Goal: Book appointment/travel/reservation

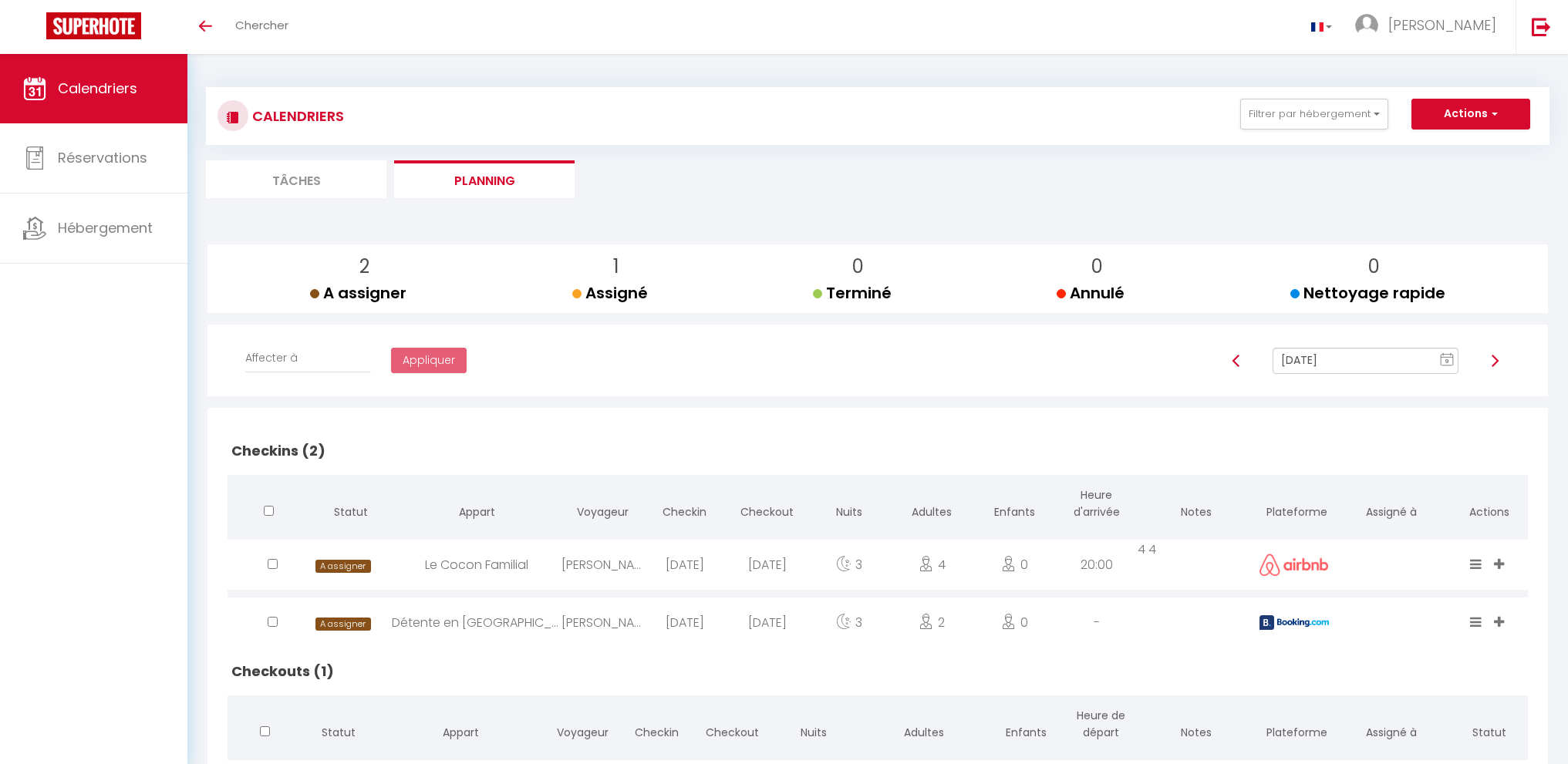
drag, startPoint x: 1327, startPoint y: 377, endPoint x: 1331, endPoint y: 368, distance: 9.8
click at [1329, 373] on div "Oct 09, 2025 9 « ‹ » › Oct 2025 2020 ~ 2030 Oct 09, 2025 Sun Mon Tue Wed Thu Fr…" at bounding box center [1366, 368] width 326 height 42
click at [1331, 368] on input "[DATE]" at bounding box center [1365, 361] width 186 height 27
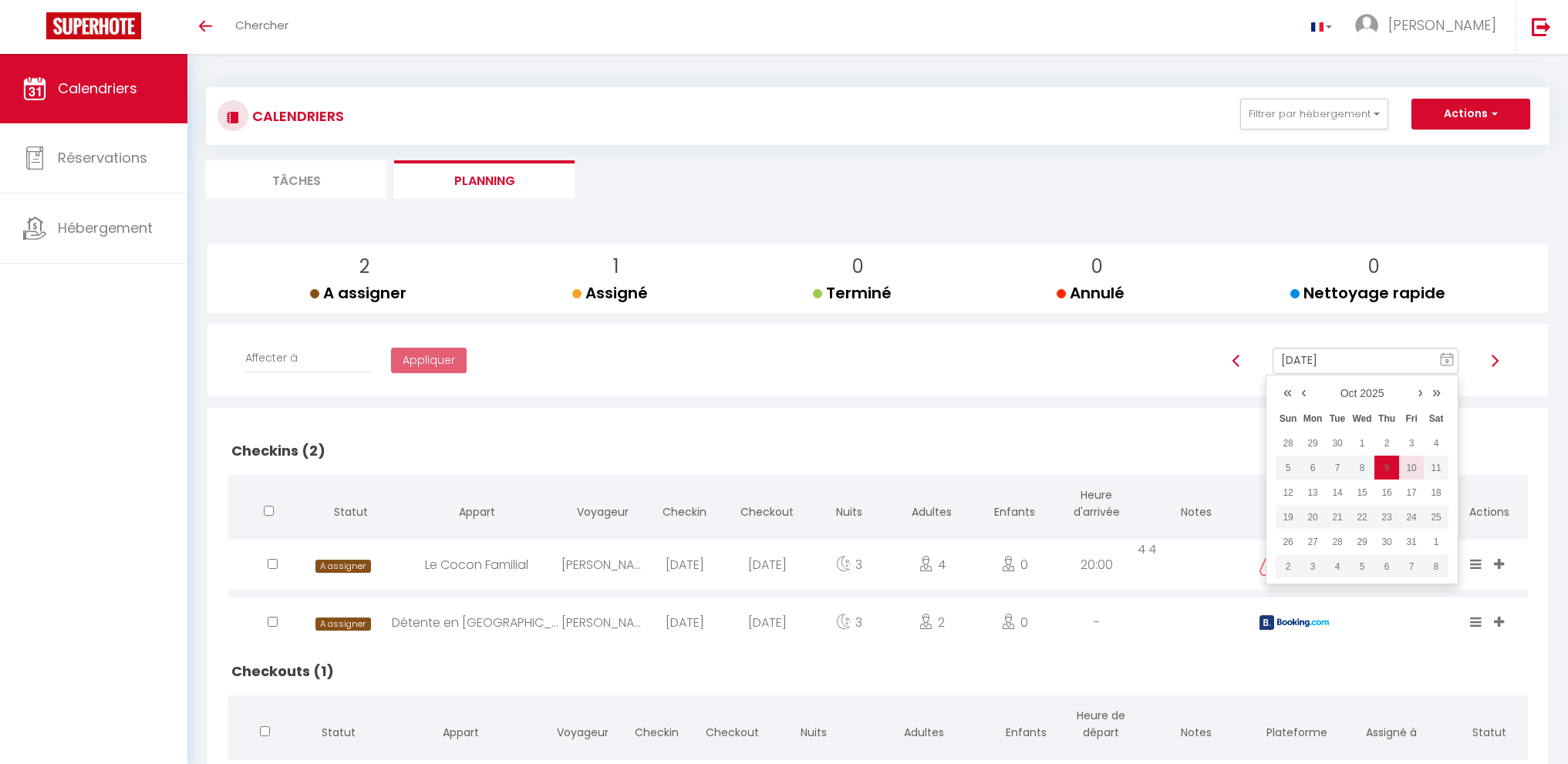
click at [1416, 466] on td "10" at bounding box center [1412, 468] width 25 height 25
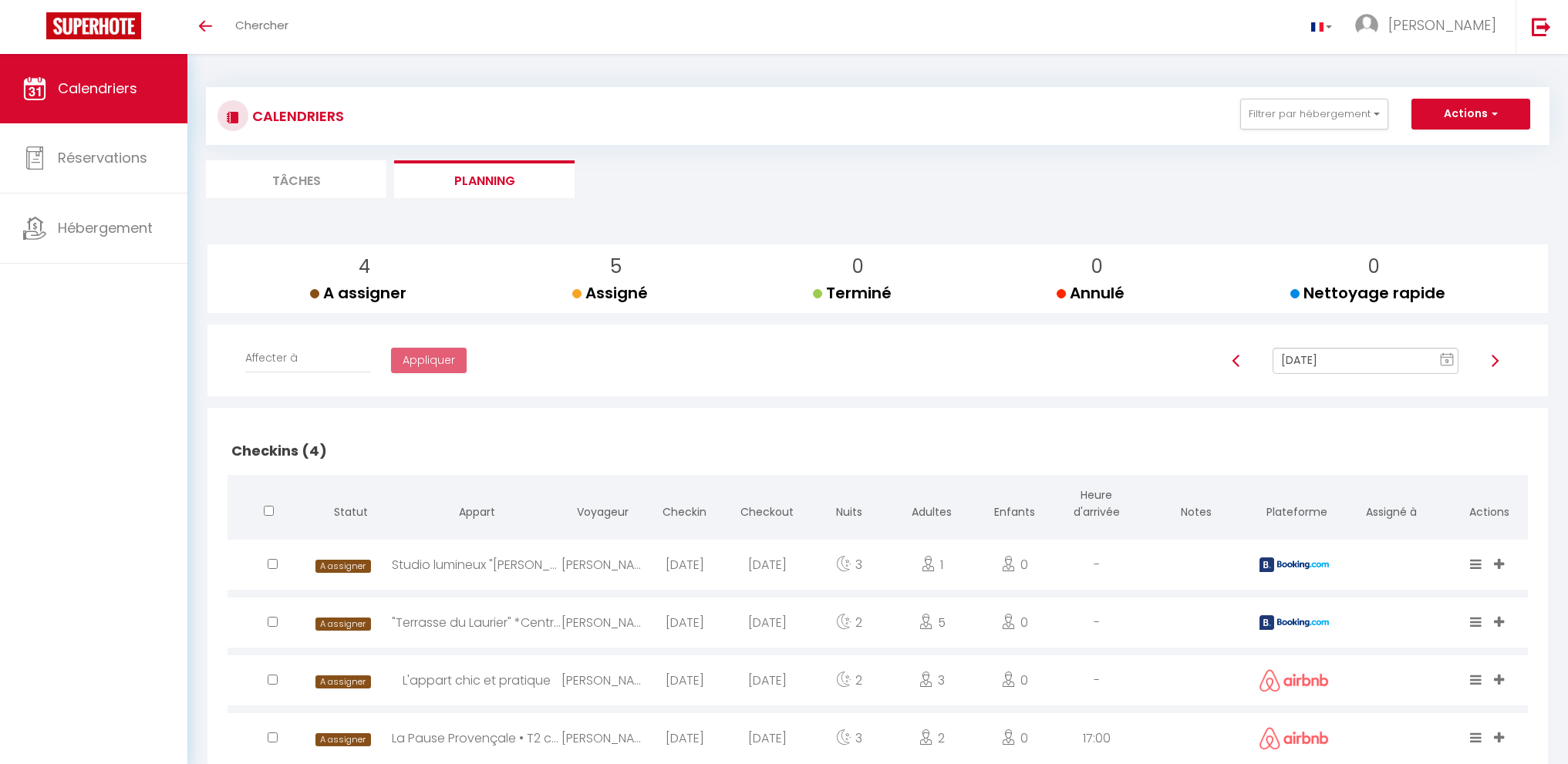
click at [1367, 360] on input "Oct 10, 2025" at bounding box center [1365, 361] width 186 height 27
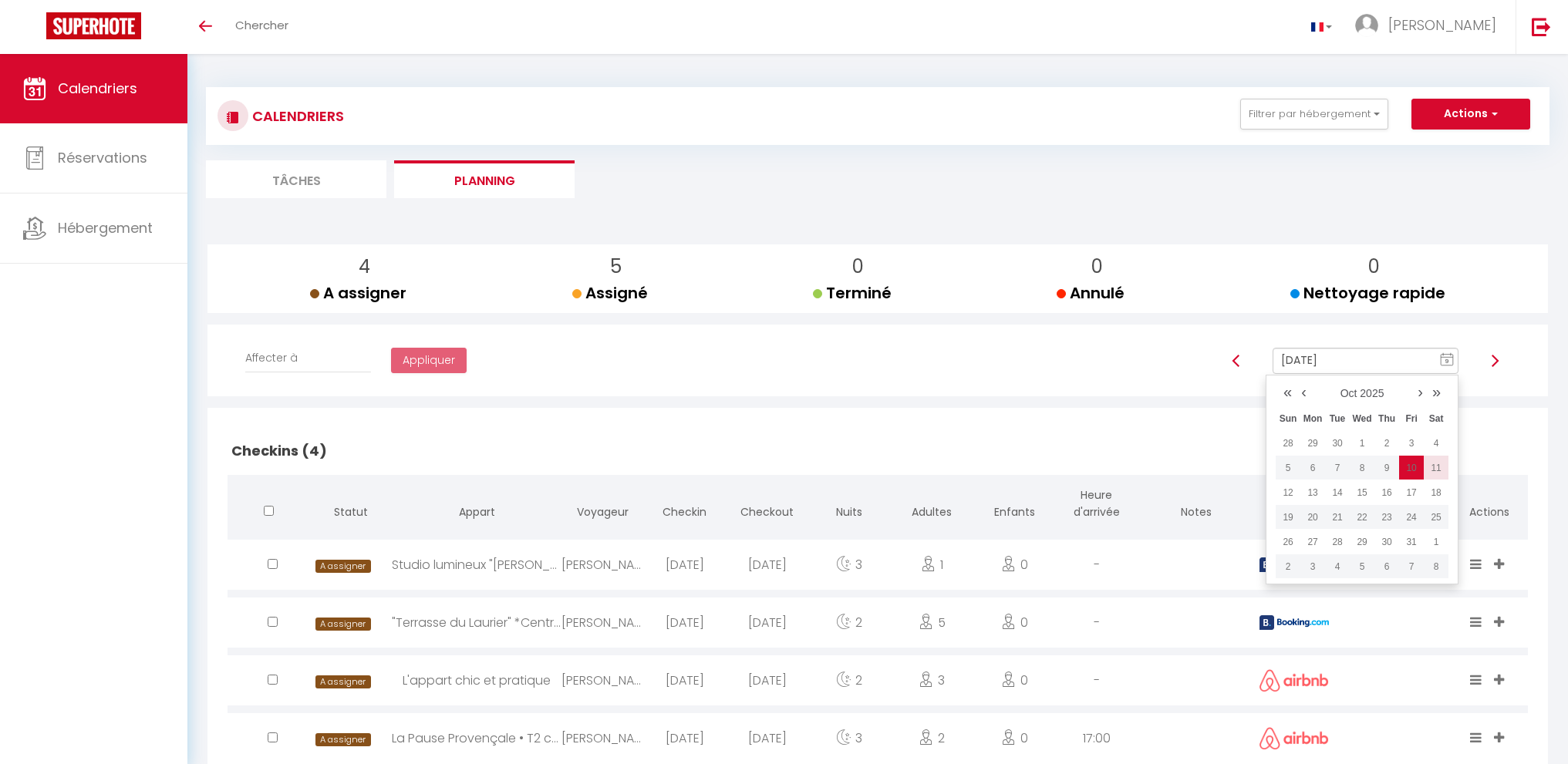
click at [1441, 462] on td "11" at bounding box center [1436, 468] width 25 height 25
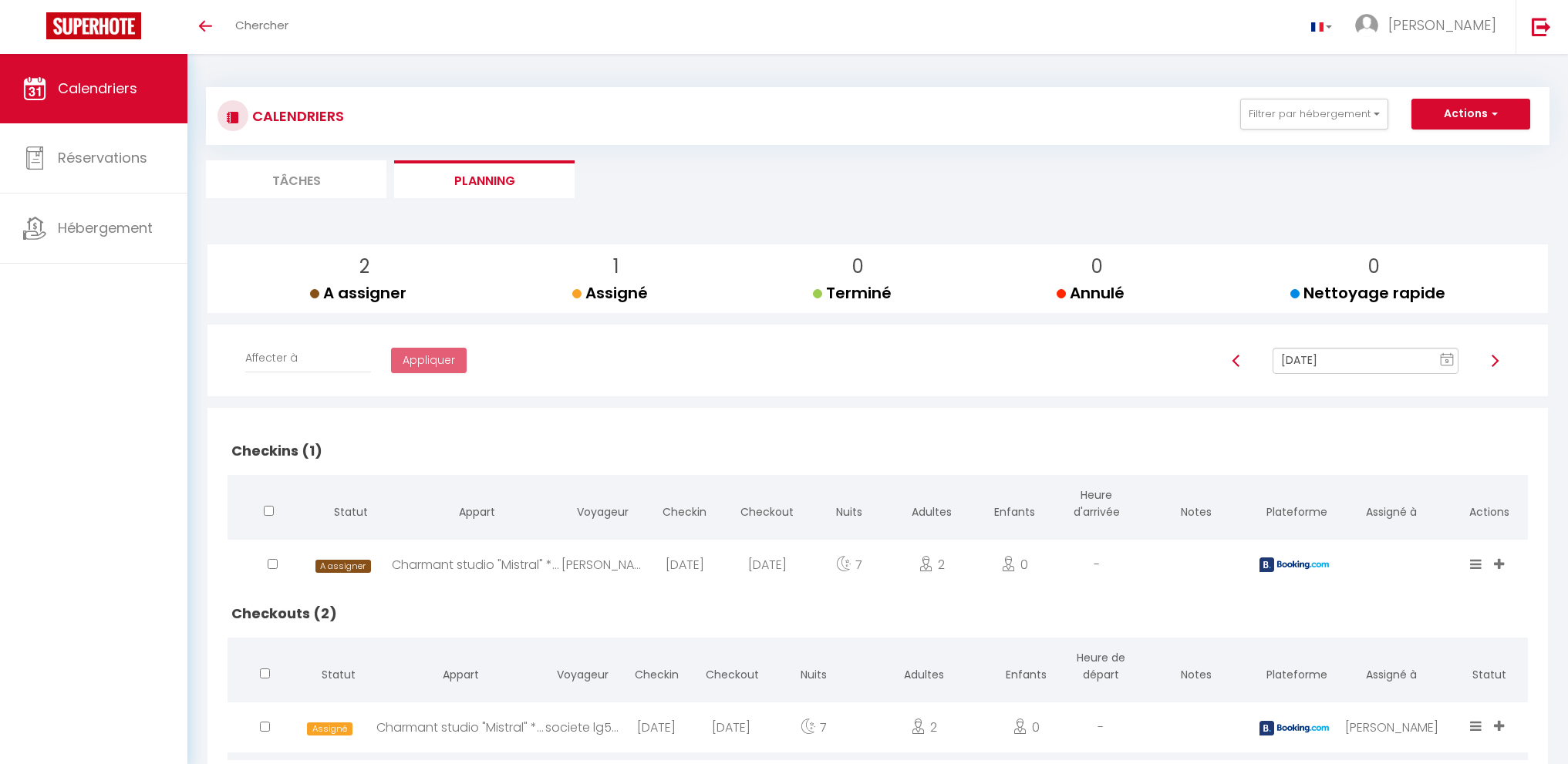
click at [1309, 359] on input "Oct 11, 2025" at bounding box center [1365, 361] width 186 height 27
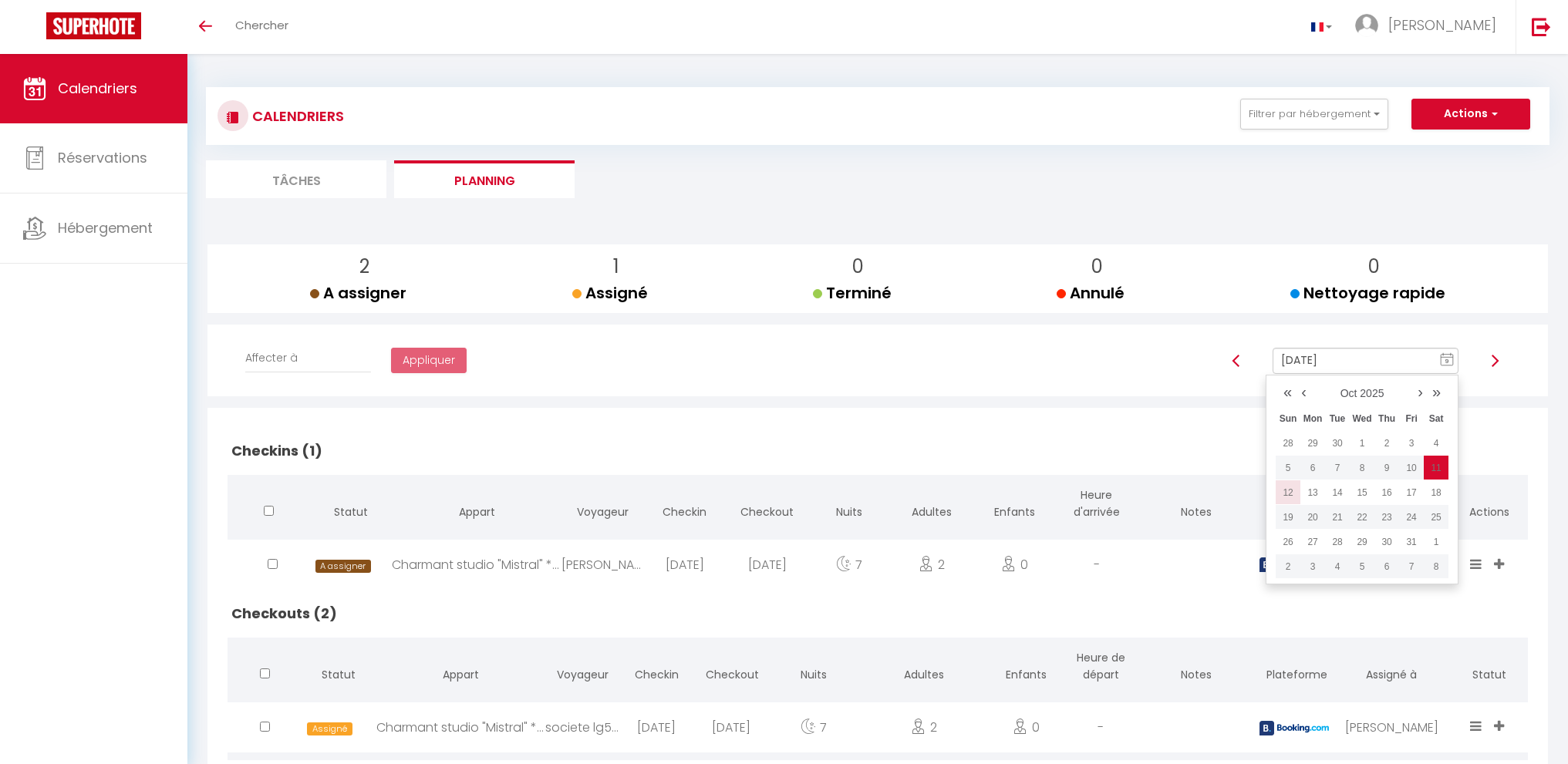
click at [1293, 493] on td "12" at bounding box center [1288, 493] width 25 height 25
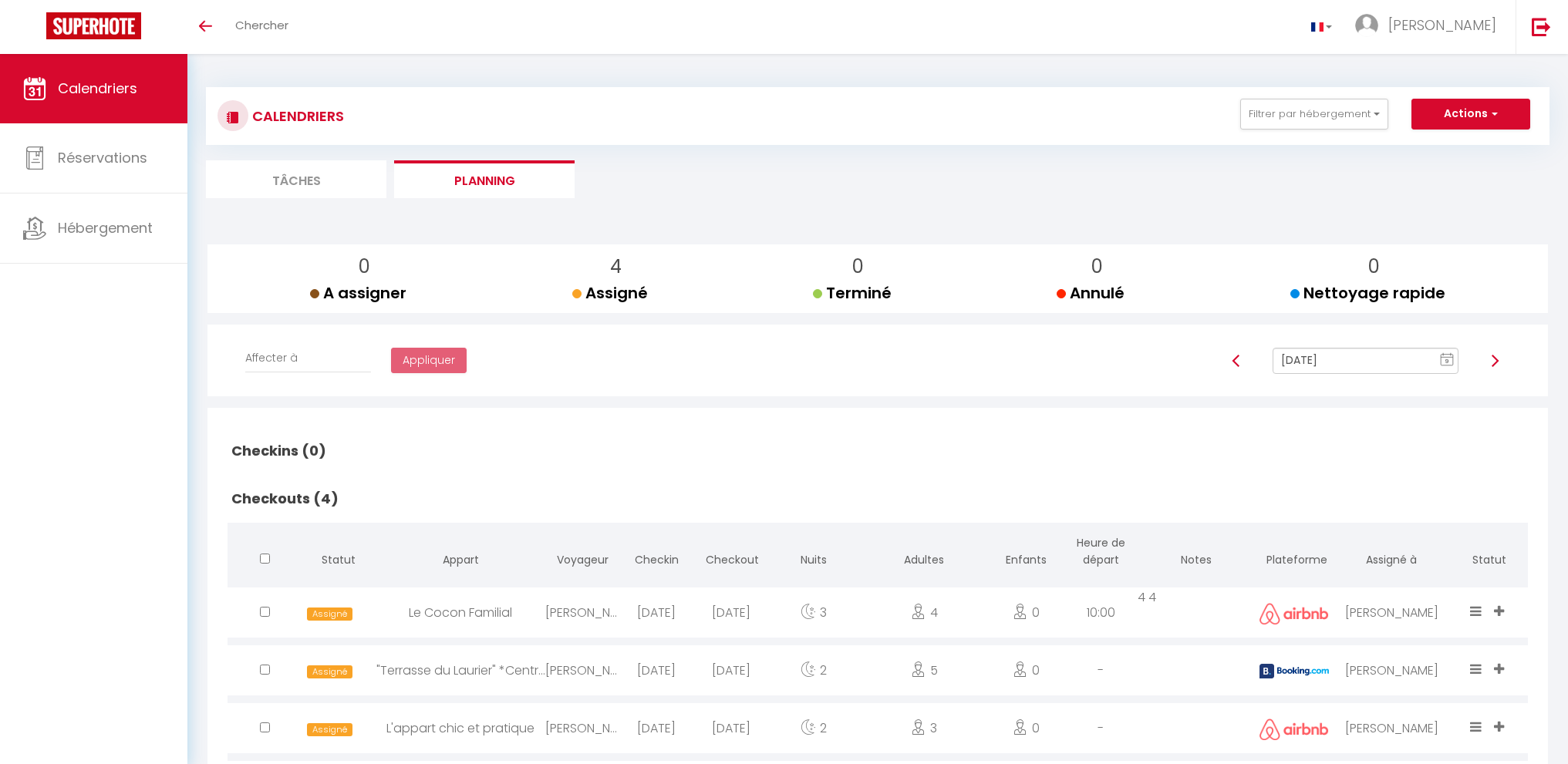
click at [1372, 359] on input "Oct 12, 2025" at bounding box center [1365, 361] width 186 height 27
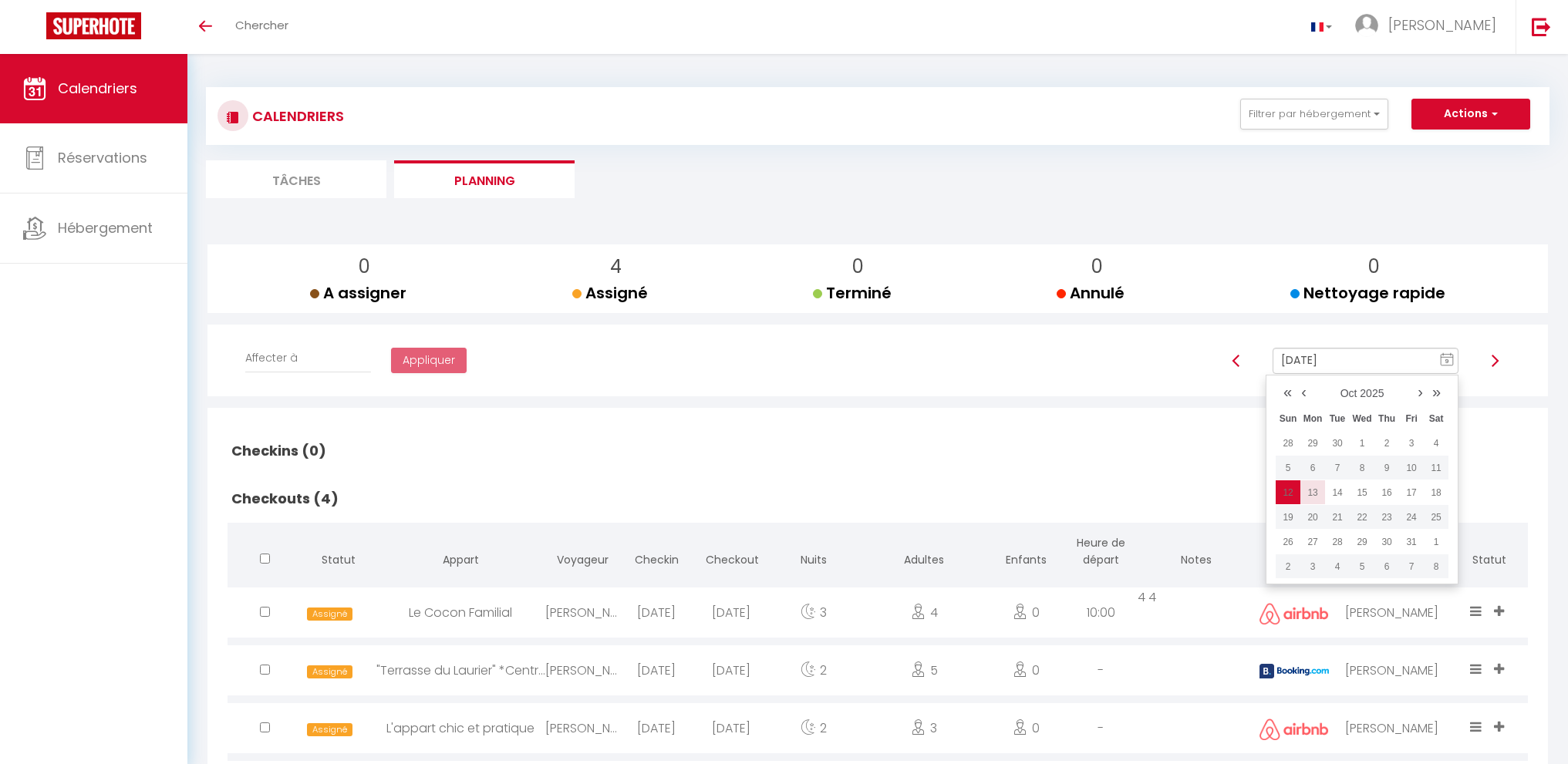
click at [1313, 493] on td "13" at bounding box center [1313, 493] width 25 height 25
type input "Oct 13, 2025"
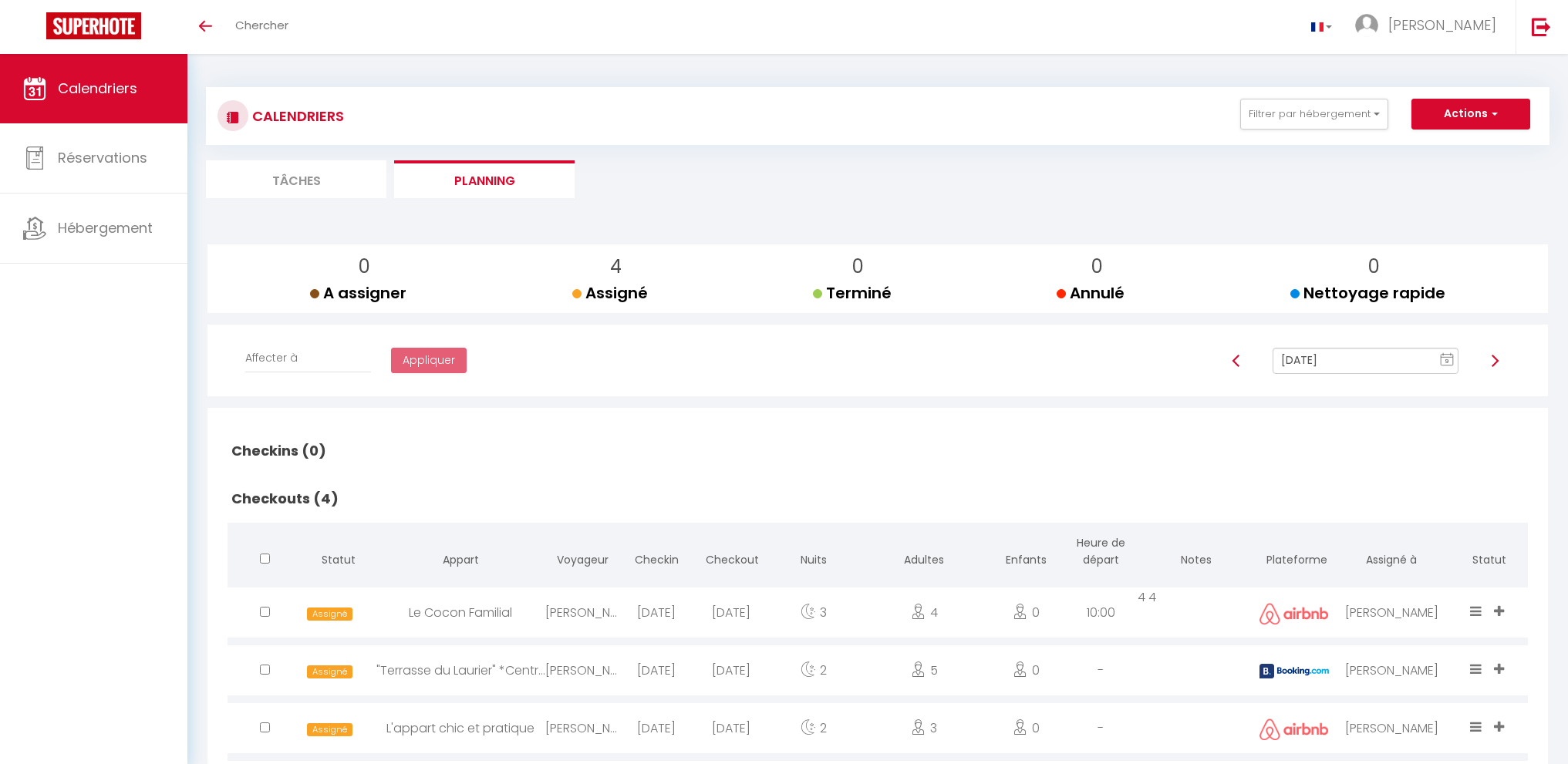
checkbox input "false"
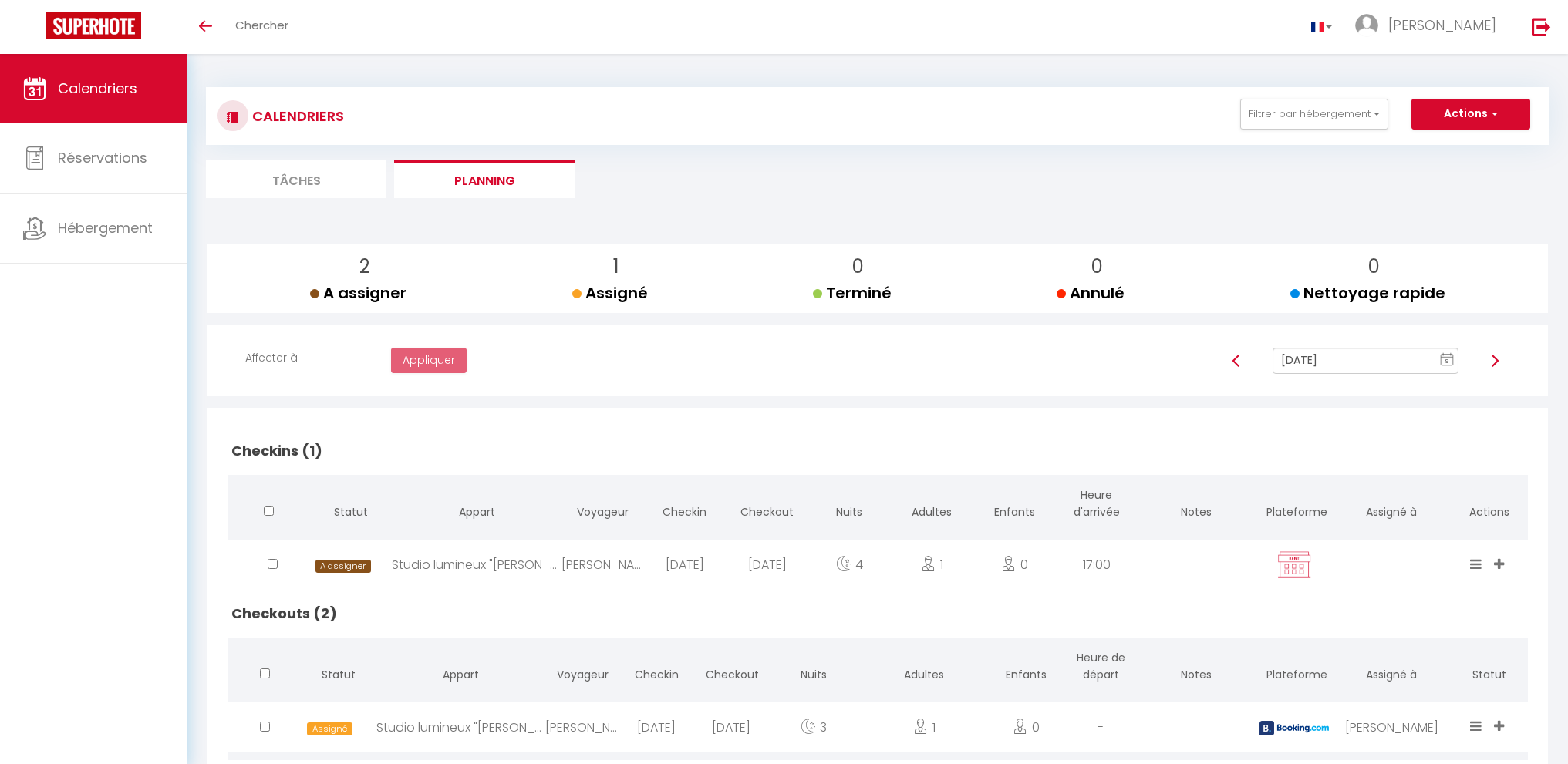
click at [1296, 355] on input "Oct 13, 2025" at bounding box center [1365, 361] width 186 height 27
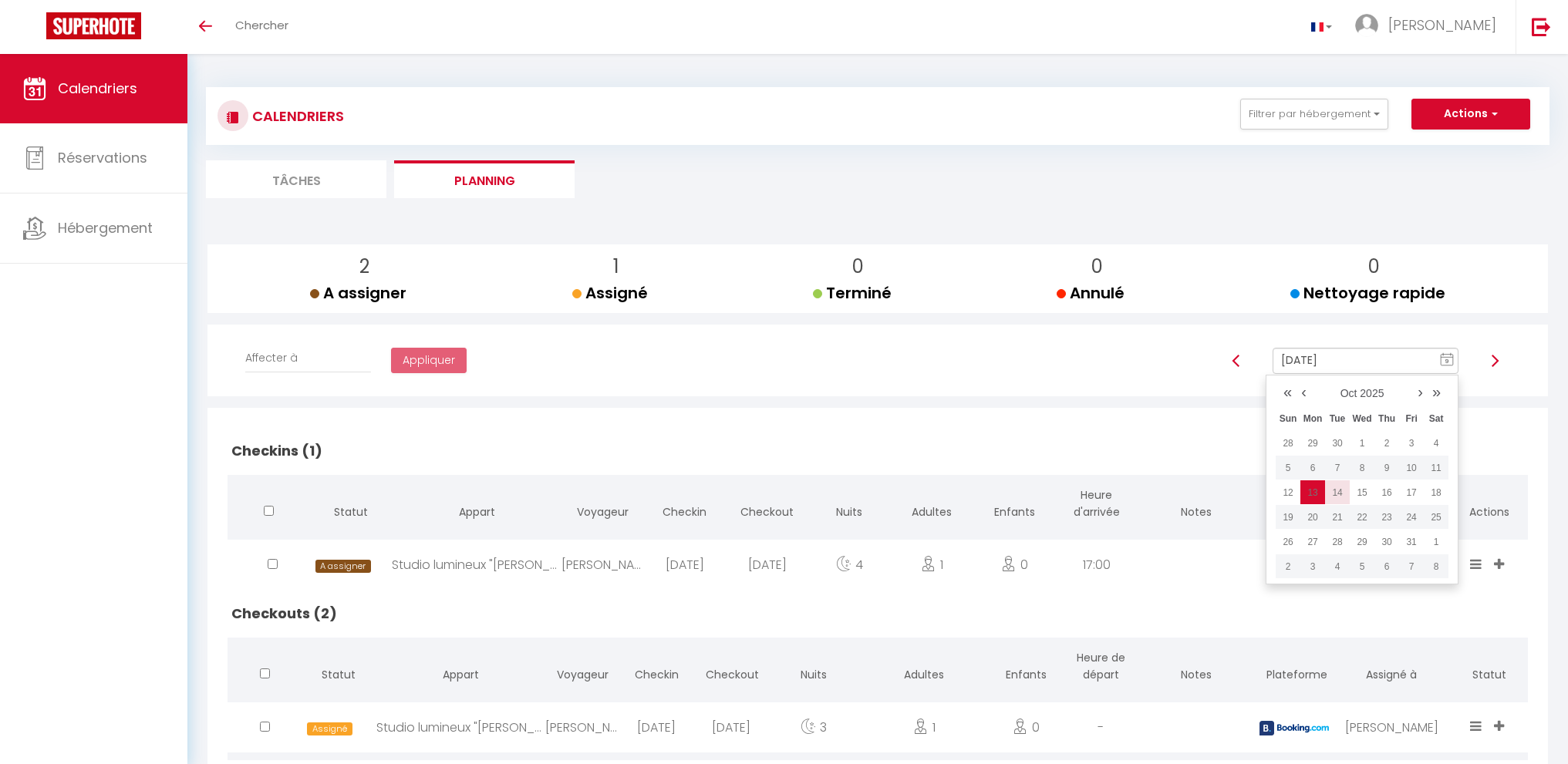
click at [1339, 494] on td "14" at bounding box center [1338, 493] width 25 height 25
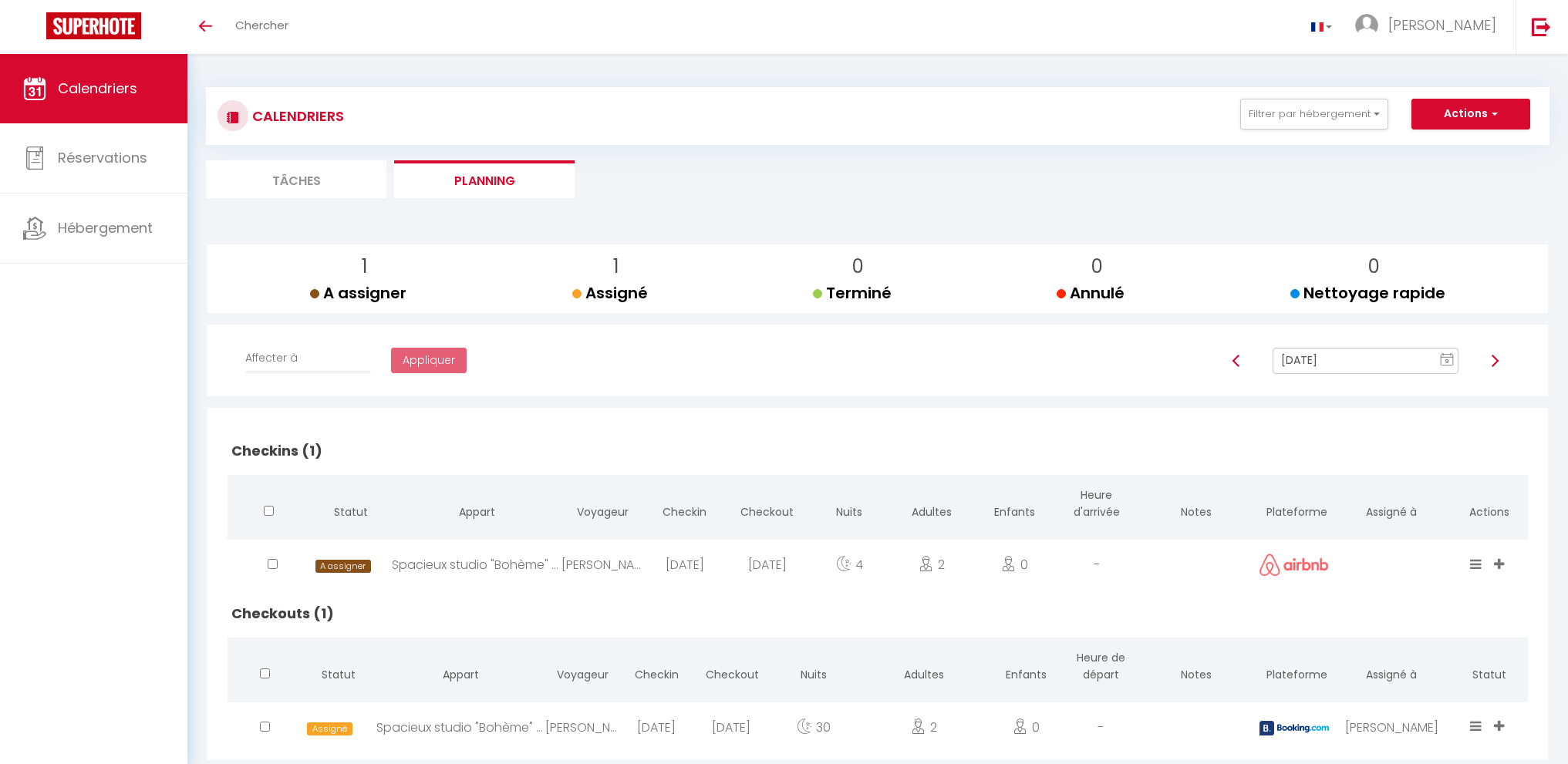
click at [1320, 361] on input "Oct 14, 2025" at bounding box center [1365, 361] width 186 height 27
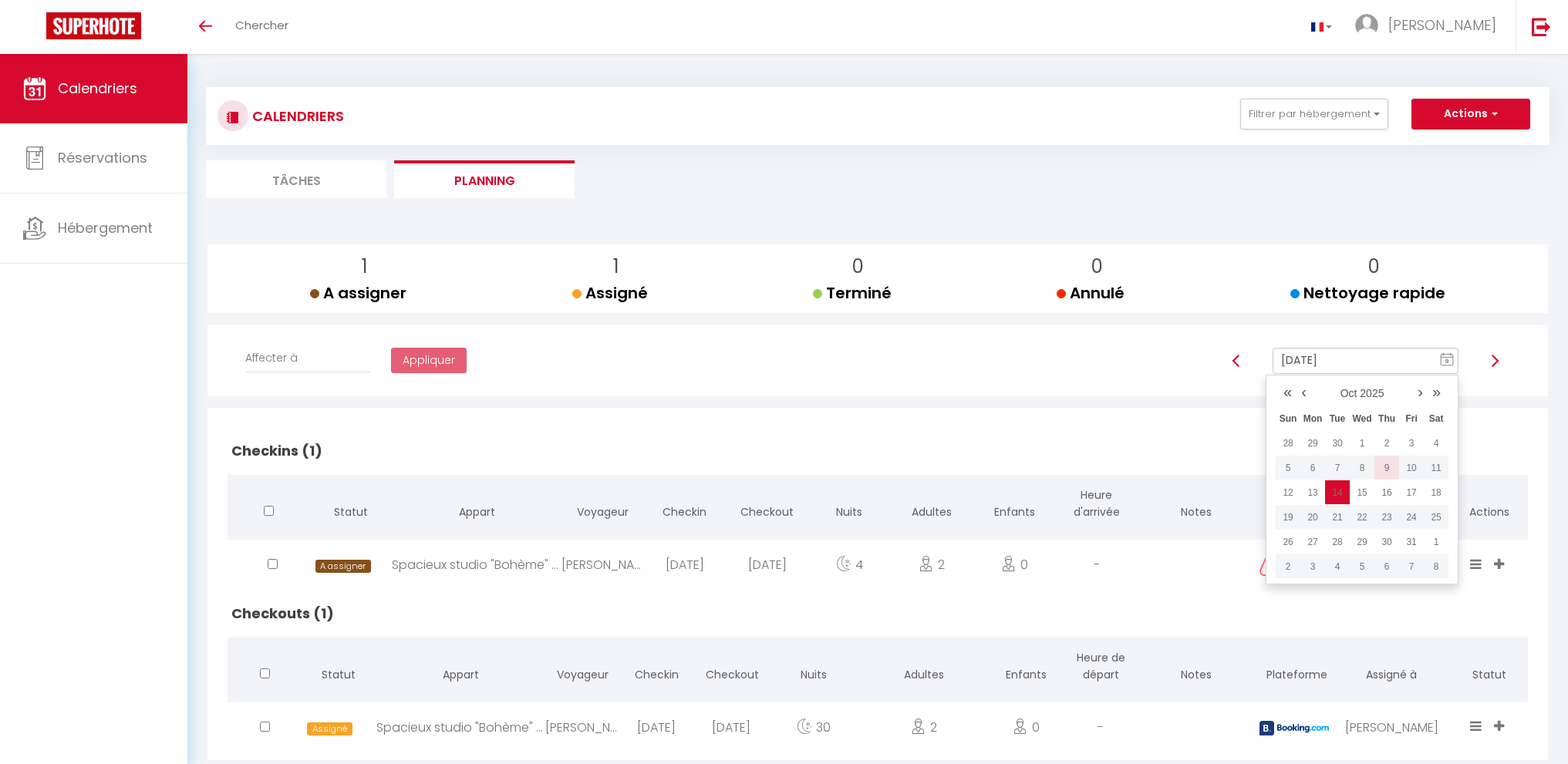
click at [1383, 472] on td "9" at bounding box center [1387, 468] width 25 height 25
type input "[DATE]"
